Goal: Feedback & Contribution: Submit feedback/report problem

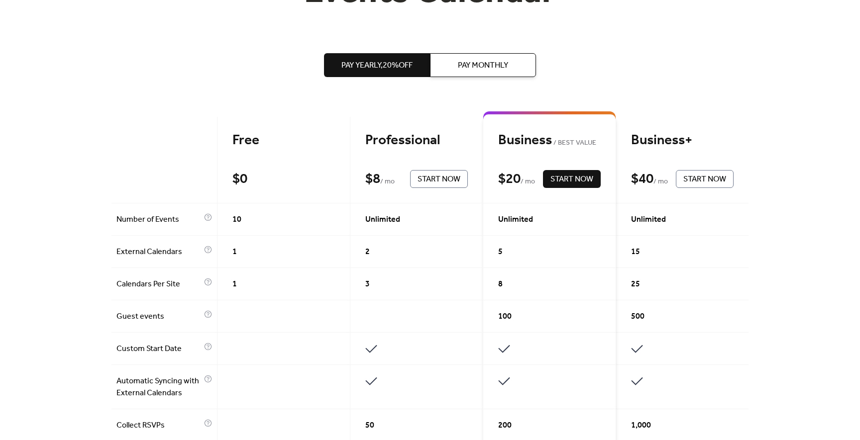
scroll to position [175, 0]
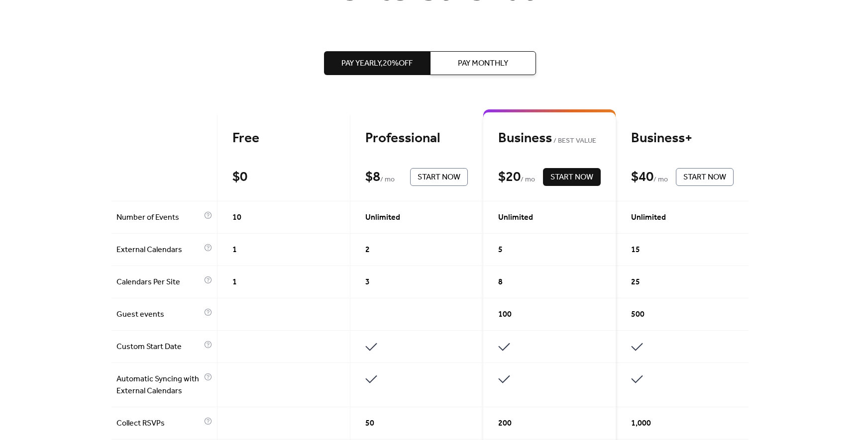
click at [476, 64] on span "Pay Monthly" at bounding box center [483, 64] width 50 height 12
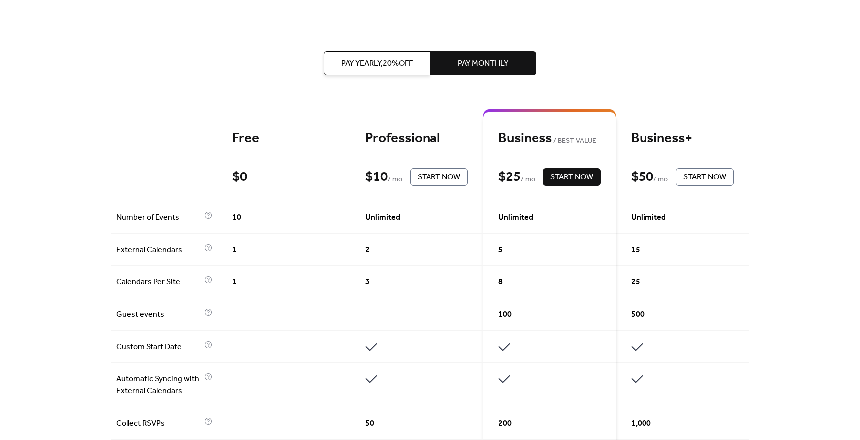
click at [381, 69] on span "Pay Yearly, 20% off" at bounding box center [376, 64] width 71 height 12
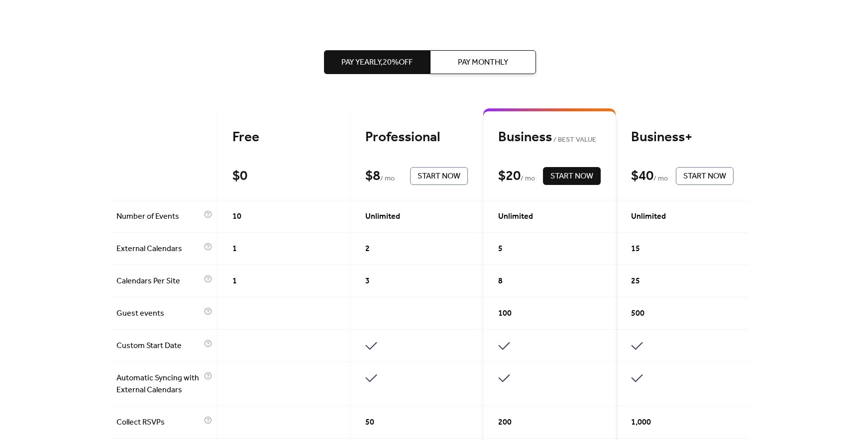
scroll to position [0, 0]
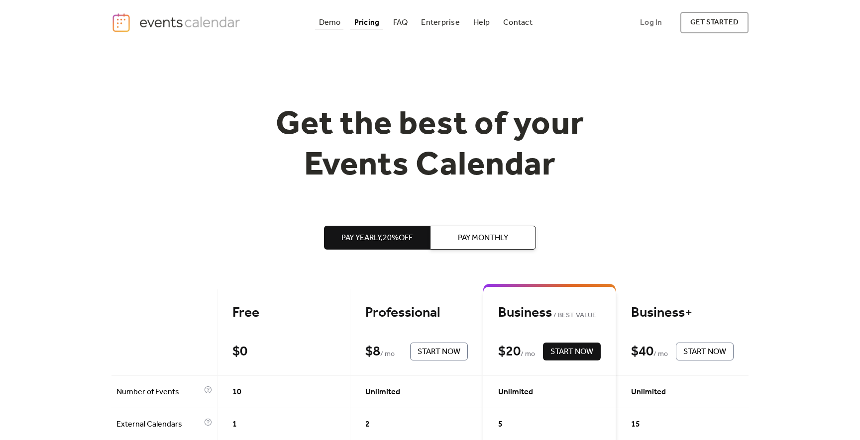
click at [328, 22] on div "Demo" at bounding box center [330, 22] width 22 height 5
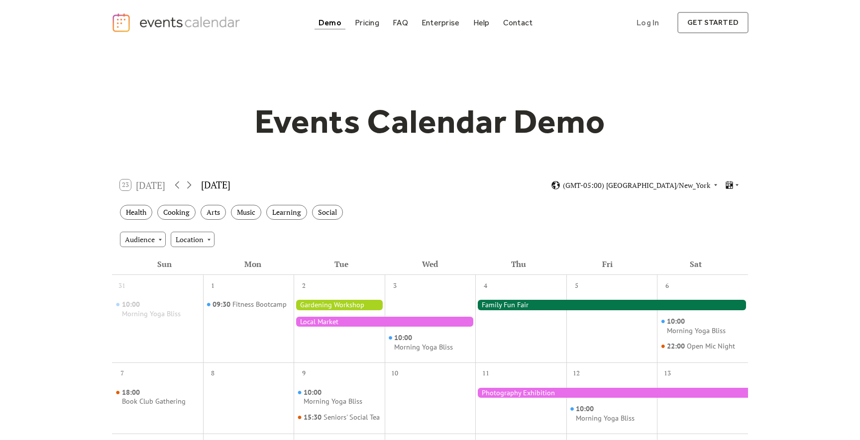
click at [182, 19] on img "home" at bounding box center [176, 22] width 131 height 20
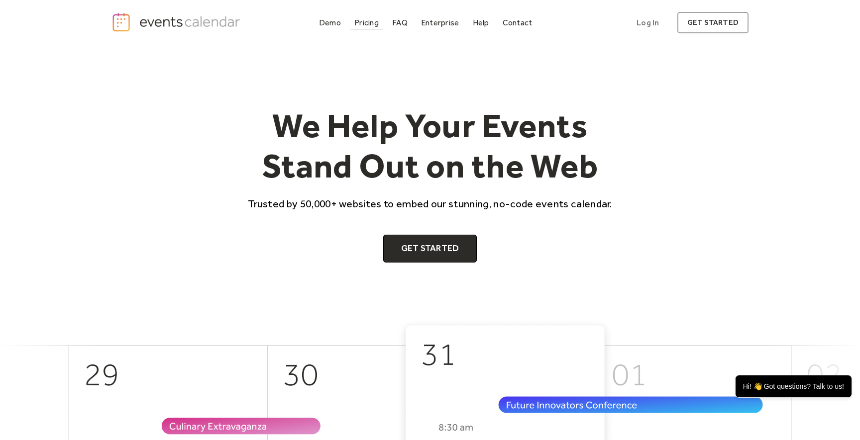
click at [354, 26] on link "Pricing" at bounding box center [366, 22] width 32 height 13
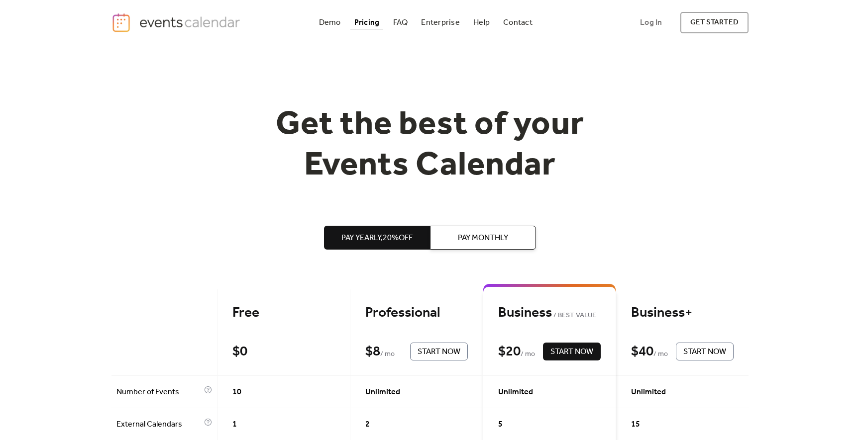
click at [333, 20] on div "Demo" at bounding box center [330, 22] width 22 height 5
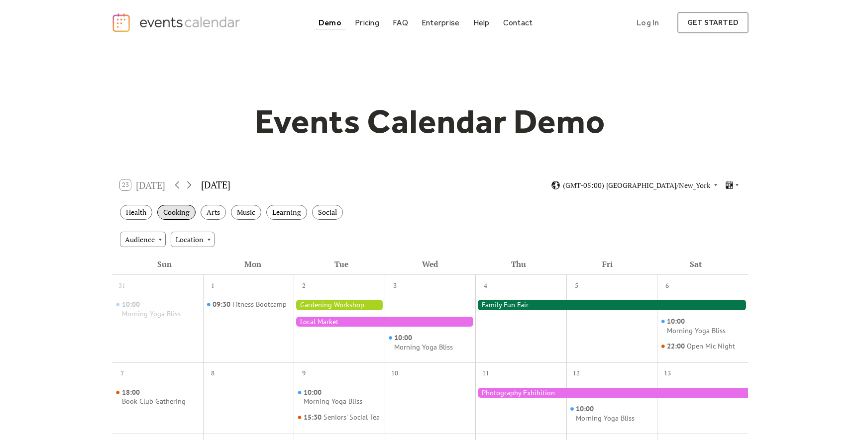
click at [181, 208] on div "Cooking" at bounding box center [176, 212] width 38 height 15
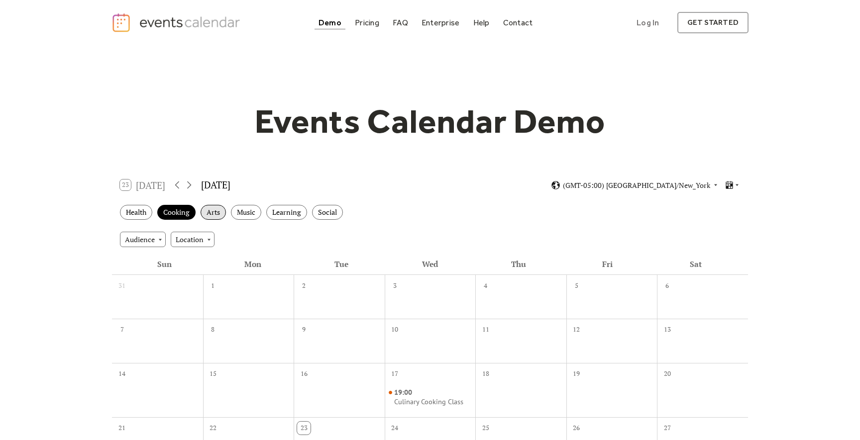
click at [211, 211] on div "Arts" at bounding box center [213, 212] width 25 height 15
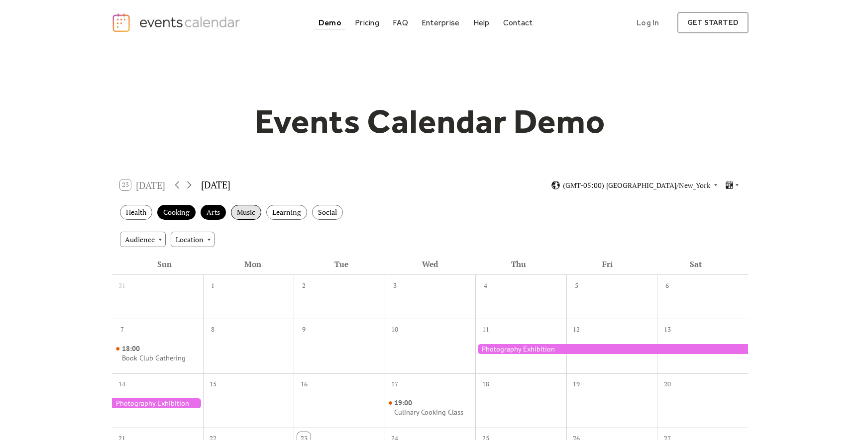
click at [257, 211] on div "Music" at bounding box center [246, 212] width 30 height 15
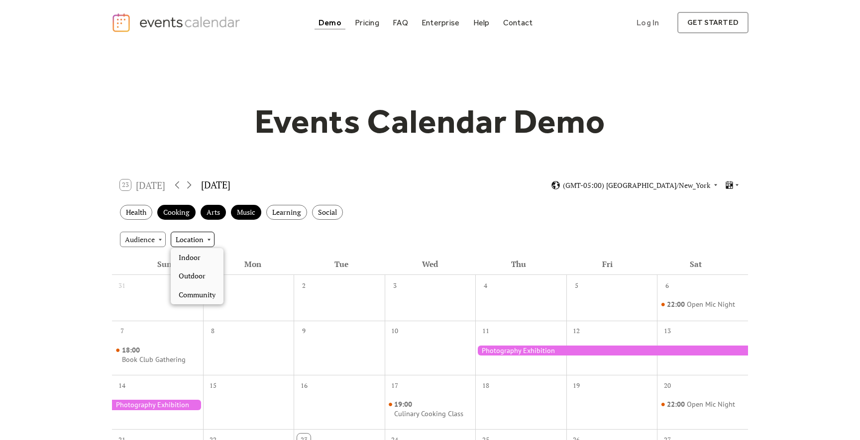
click at [203, 237] on div "Location" at bounding box center [193, 239] width 44 height 15
click at [303, 222] on div "Health Cooking Arts Music Learning Social" at bounding box center [430, 212] width 636 height 27
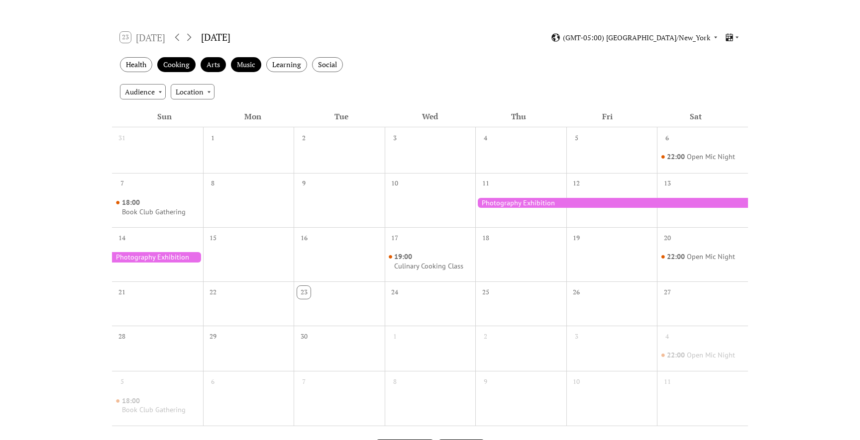
scroll to position [149, 0]
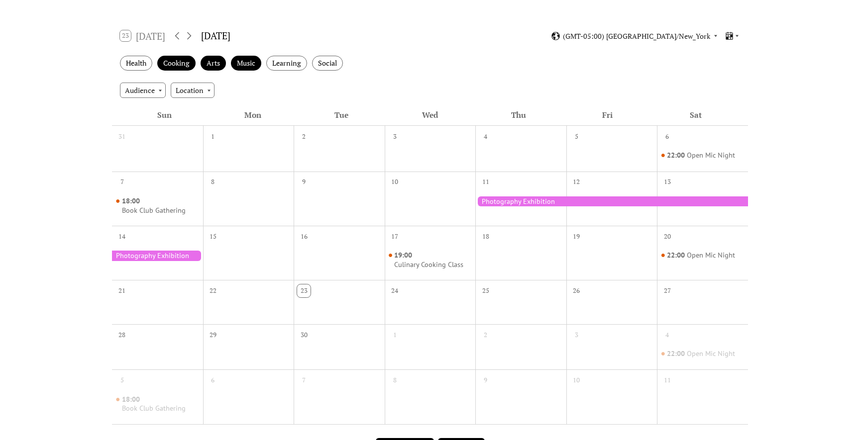
click at [507, 204] on div at bounding box center [611, 202] width 273 height 10
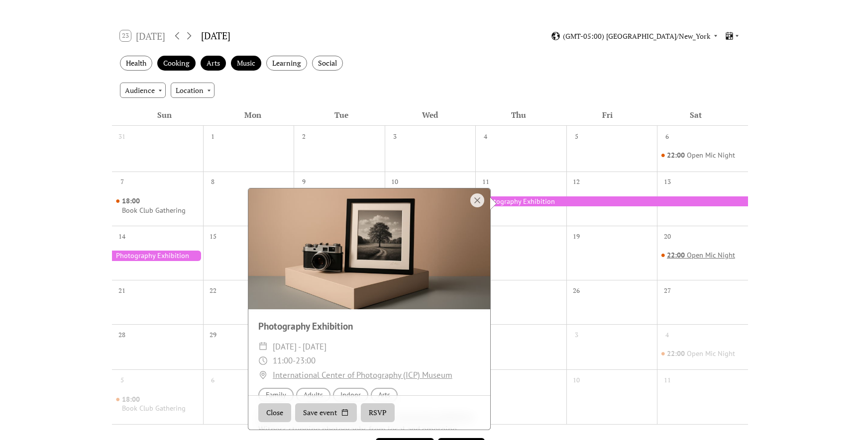
click at [687, 258] on div "Open Mic Night" at bounding box center [711, 255] width 48 height 9
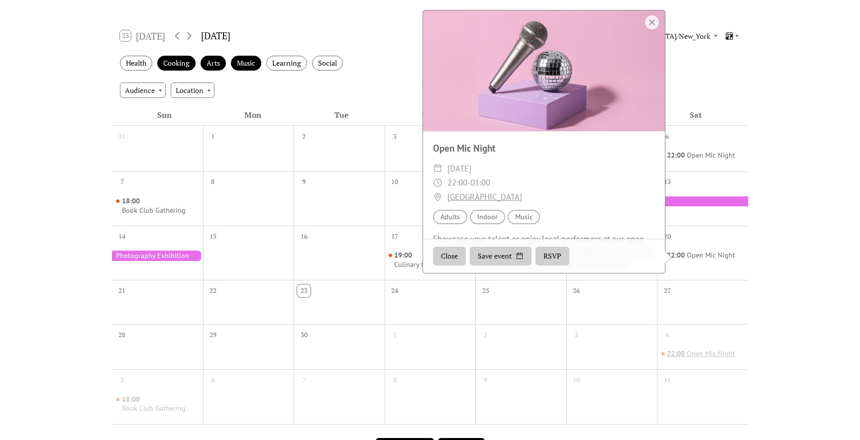
click at [680, 352] on span "22:00" at bounding box center [677, 353] width 20 height 9
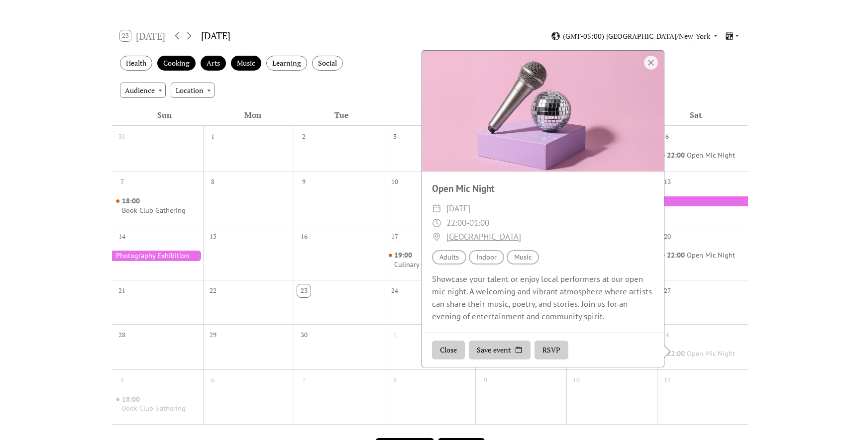
click at [304, 98] on div "Audience Location" at bounding box center [430, 90] width 636 height 27
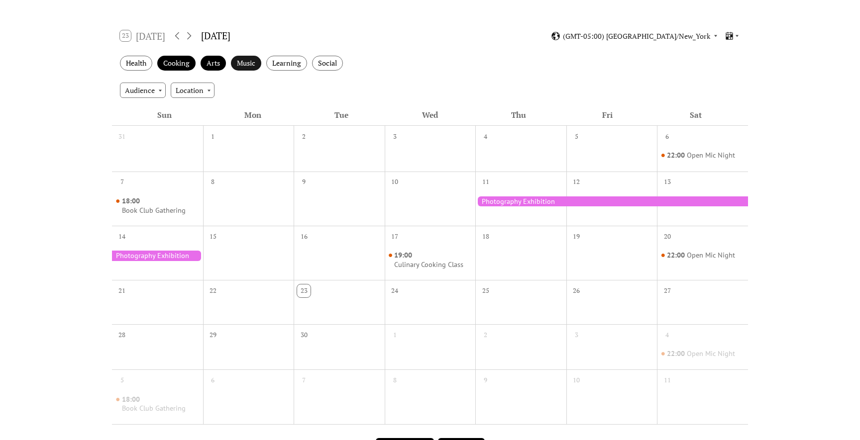
click at [247, 67] on div "Music" at bounding box center [246, 63] width 30 height 15
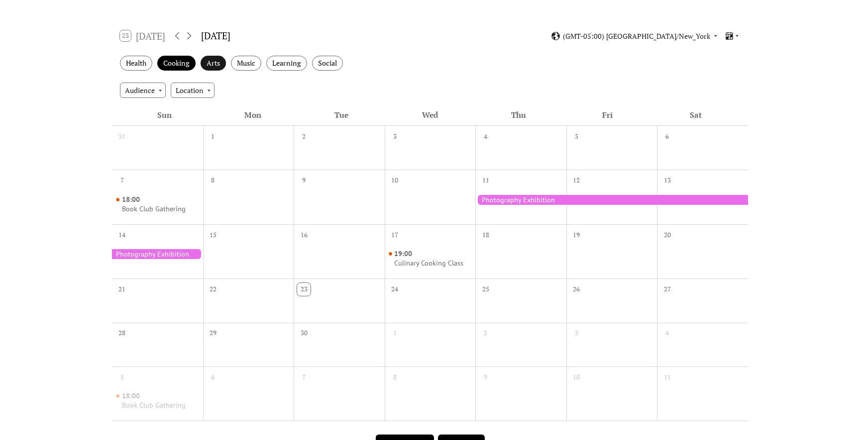
click at [211, 62] on div "Arts" at bounding box center [213, 63] width 25 height 15
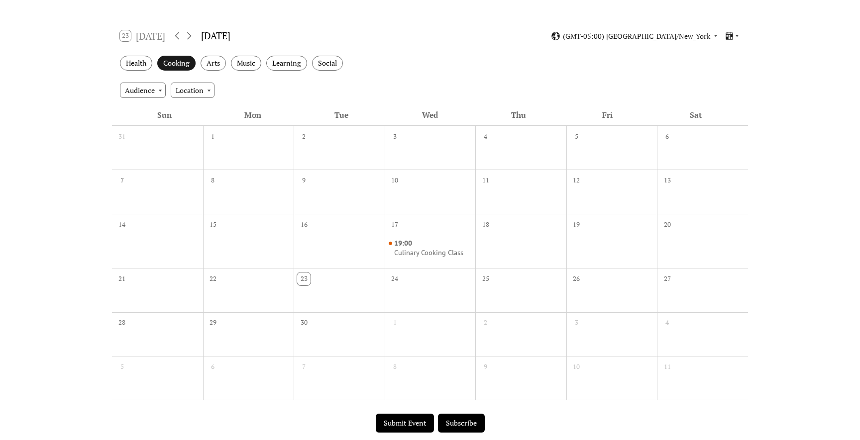
click at [185, 62] on div "Cooking" at bounding box center [176, 63] width 38 height 15
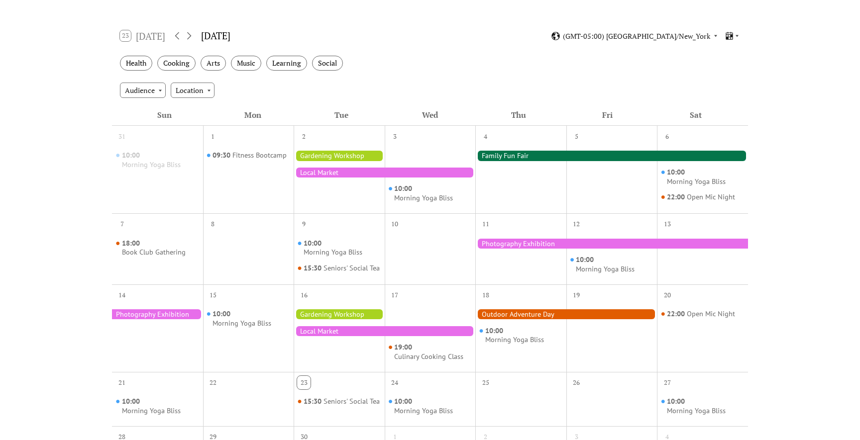
click at [149, 33] on div "23 Today" at bounding box center [142, 35] width 45 height 11
click at [230, 39] on div "[DATE]" at bounding box center [215, 36] width 29 height 14
click at [675, 40] on div "23 Today September 2025 (GMT-05:00) America/New_York" at bounding box center [430, 36] width 636 height 26
click at [679, 37] on span "(GMT-05:00) [GEOGRAPHIC_DATA]/New_York" at bounding box center [636, 36] width 147 height 7
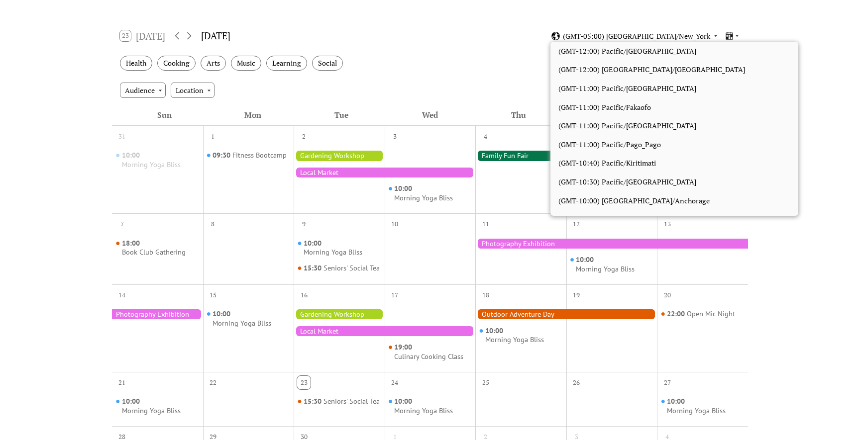
scroll to position [842, 0]
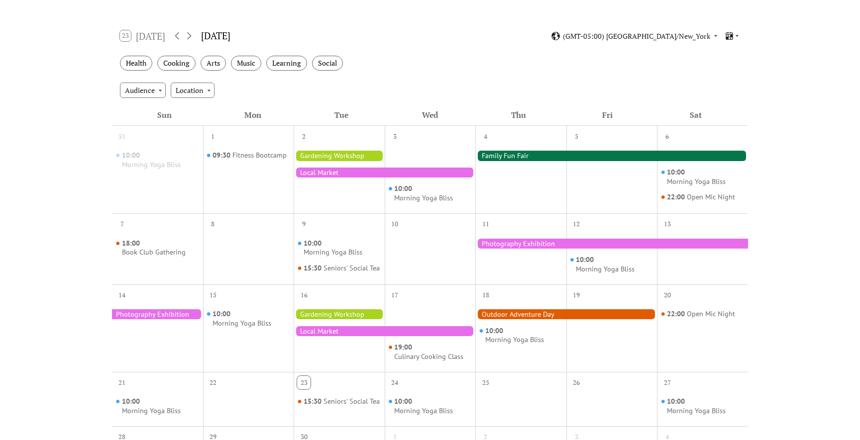
click at [491, 55] on div "Health Cooking Arts Music Learning Social" at bounding box center [430, 63] width 636 height 27
click at [154, 91] on div "Audience" at bounding box center [143, 90] width 46 height 15
click at [489, 60] on div "Health Cooking Arts Music Learning Social" at bounding box center [430, 63] width 636 height 27
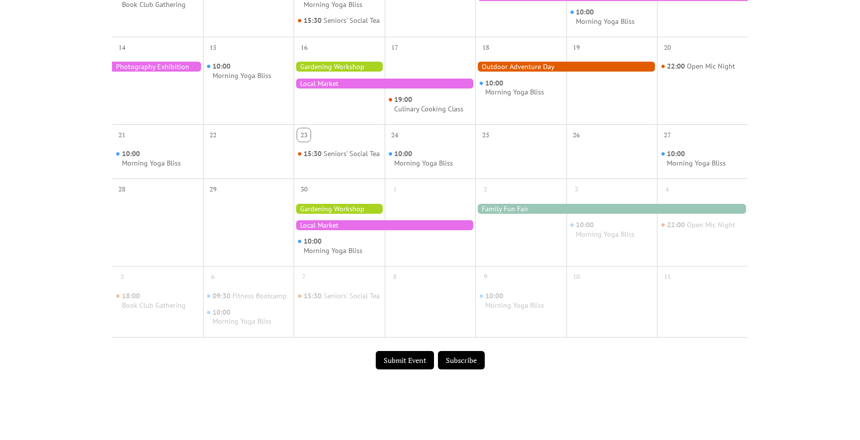
scroll to position [0, 0]
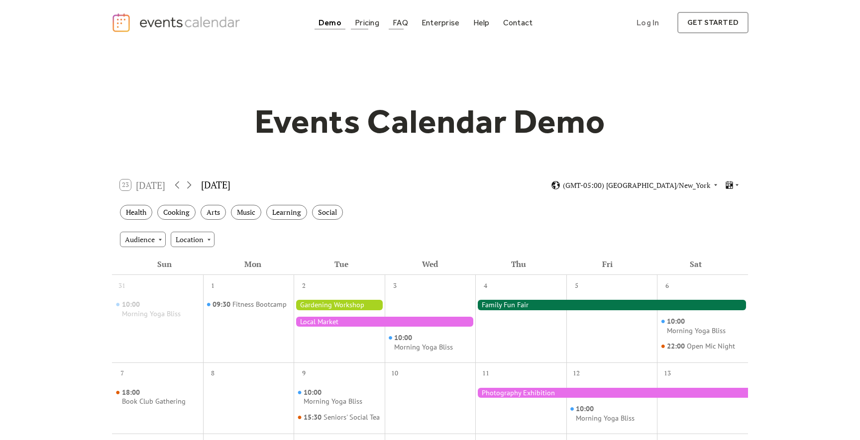
click at [397, 23] on div "FAQ" at bounding box center [400, 22] width 15 height 5
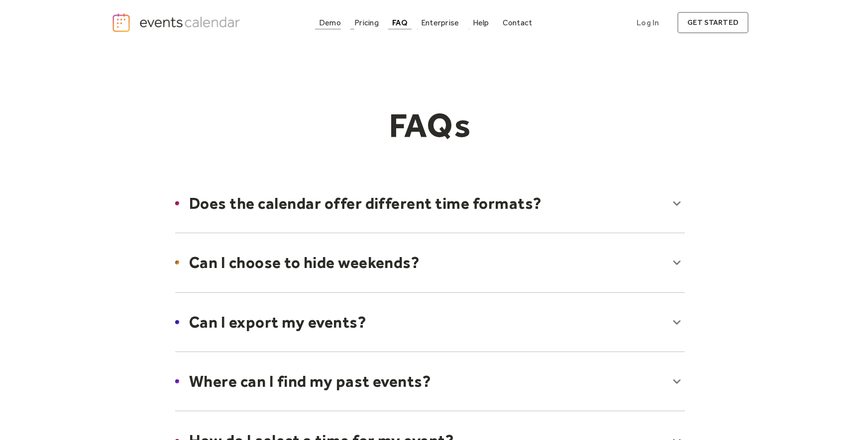
click at [332, 25] on div "Demo" at bounding box center [330, 22] width 22 height 5
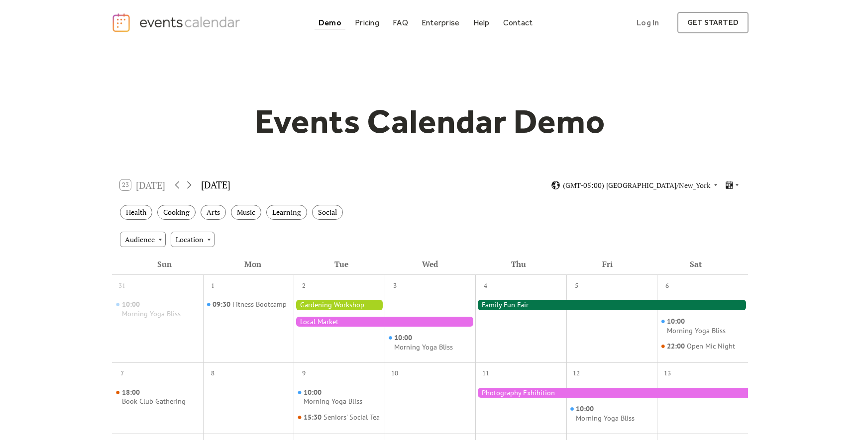
click at [535, 23] on div "Demo Pricing FAQ Enterprise Help Contact Log In Get Started Log In get started" at bounding box center [429, 22] width 637 height 21
click at [515, 28] on link "Contact" at bounding box center [518, 22] width 38 height 13
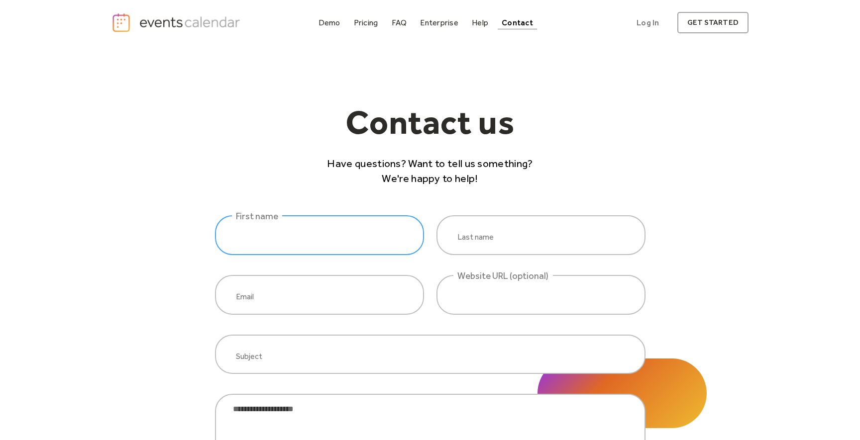
click at [276, 241] on input "website inquiry" at bounding box center [319, 235] width 209 height 40
type input "*"
type input "*****"
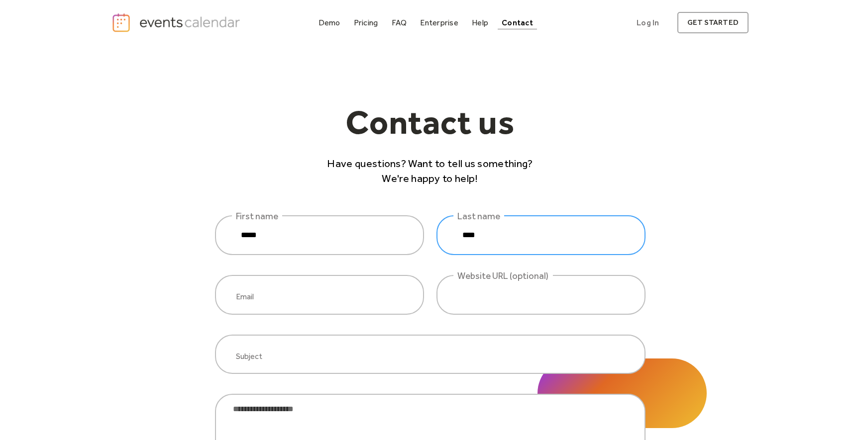
type input "****"
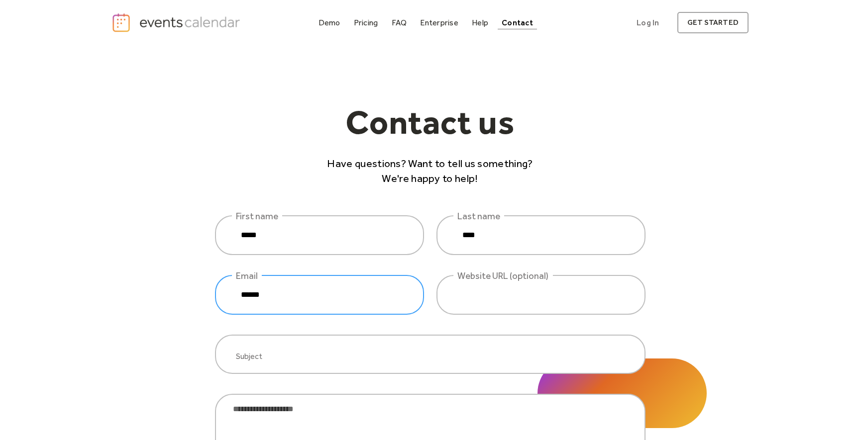
type input "**********"
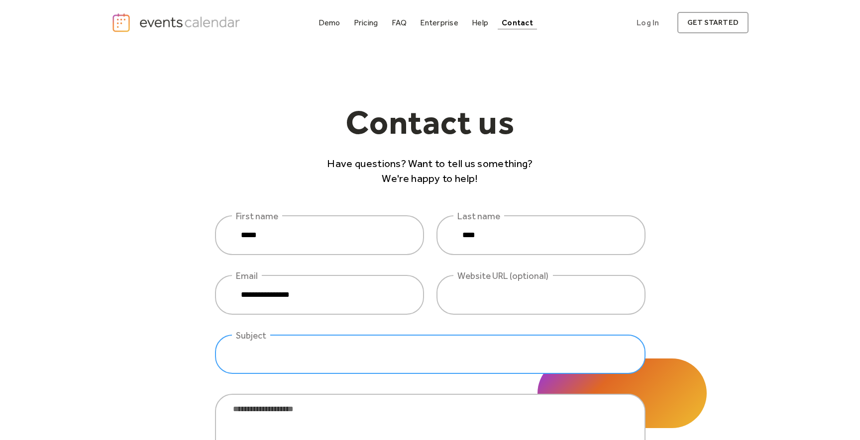
type input "*"
type input "**********"
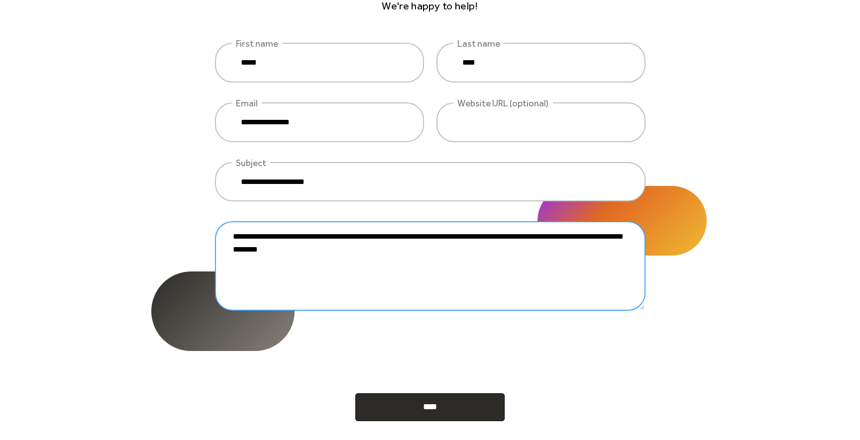
scroll to position [175, 0]
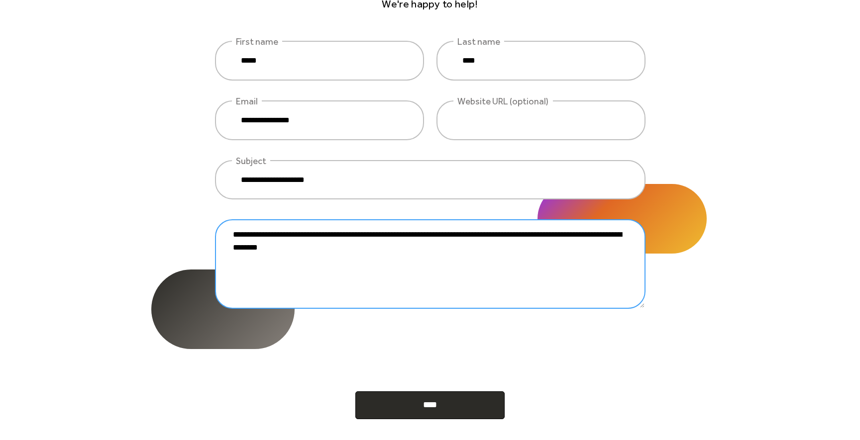
type textarea "**********"
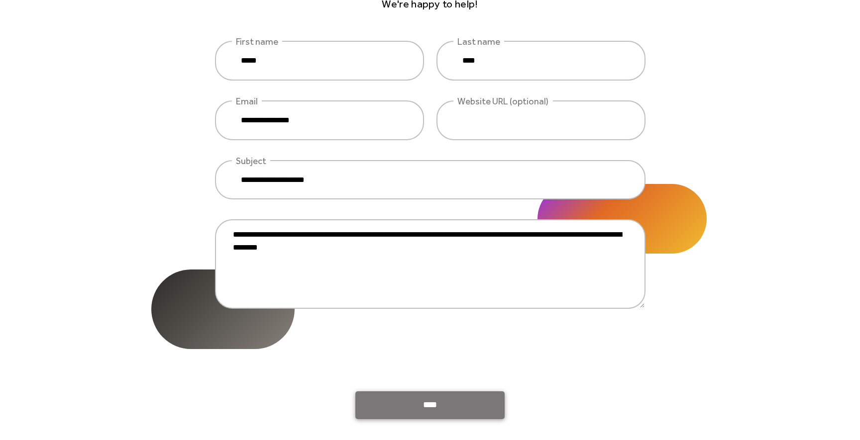
click at [434, 407] on input "****" at bounding box center [429, 406] width 149 height 28
type input "**********"
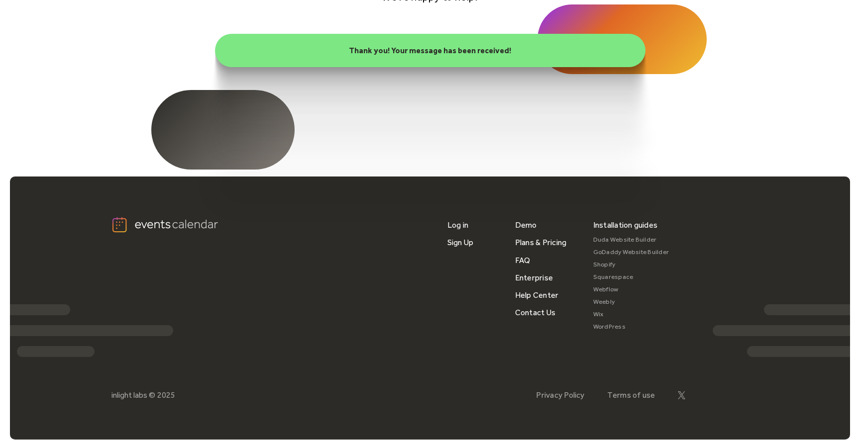
scroll to position [191, 0]
